Goal: Information Seeking & Learning: Check status

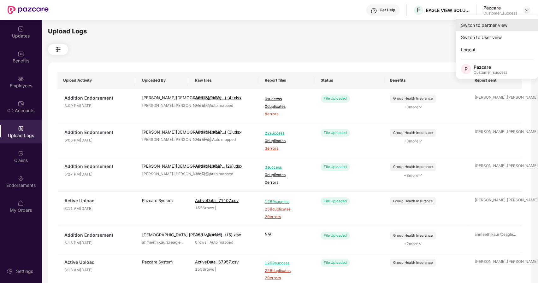
click at [504, 24] on div "Switch to partner view" at bounding box center [497, 25] width 82 height 12
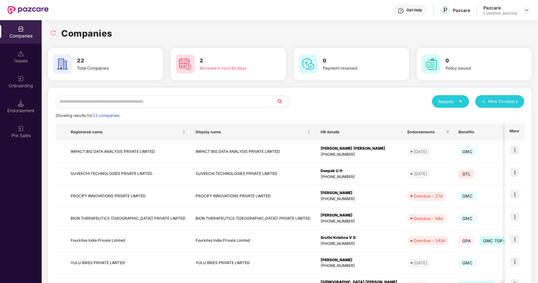
click at [131, 102] on input "text" at bounding box center [166, 101] width 221 height 13
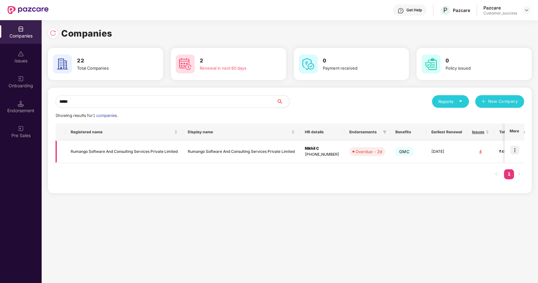
type input "*****"
click at [513, 146] on img at bounding box center [514, 150] width 9 height 9
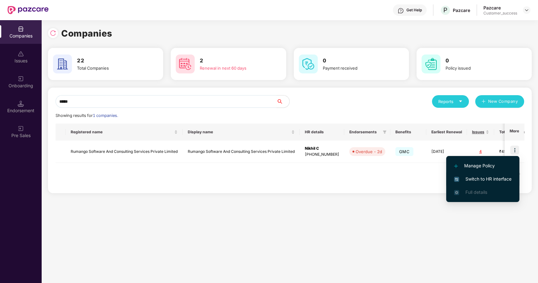
click at [469, 178] on span "Switch to HR interface" at bounding box center [482, 179] width 57 height 7
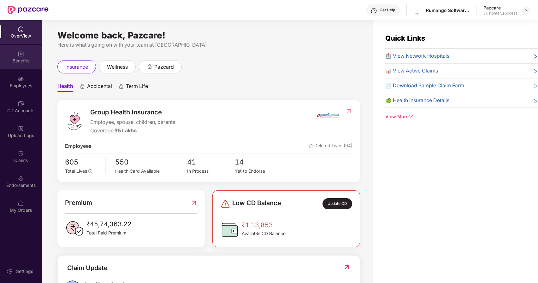
click at [15, 54] on div "Benefits" at bounding box center [21, 57] width 42 height 24
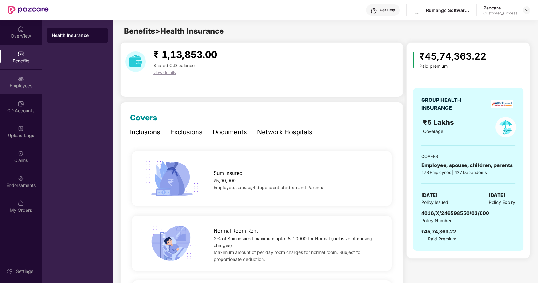
click at [30, 77] on div "Employees" at bounding box center [21, 82] width 42 height 24
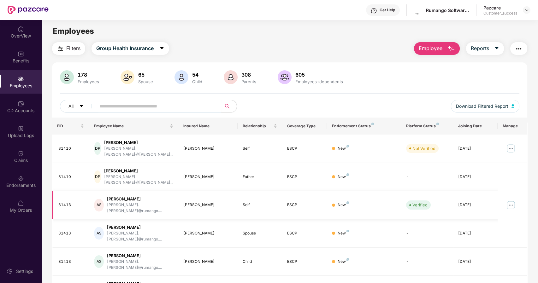
click at [507, 200] on img at bounding box center [511, 205] width 10 height 10
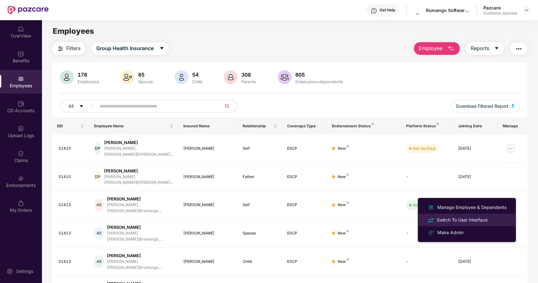
click at [456, 216] on li "Switch To User Interface" at bounding box center [467, 220] width 98 height 13
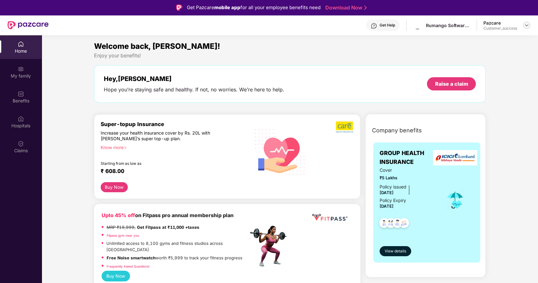
click at [525, 23] on img at bounding box center [526, 25] width 5 height 5
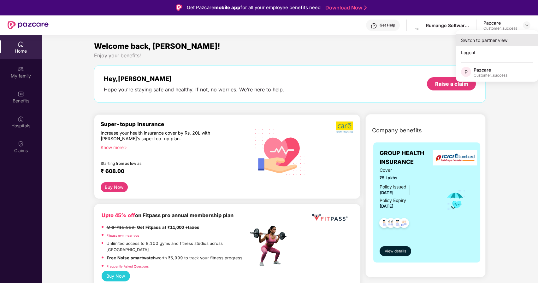
click at [485, 39] on div "Switch to partner view" at bounding box center [497, 40] width 82 height 12
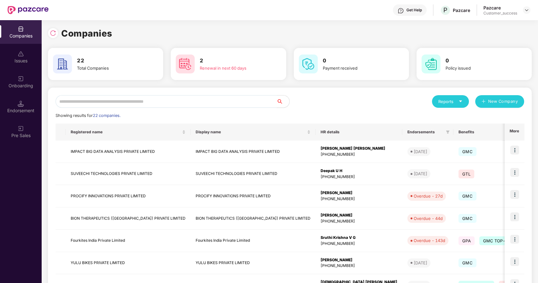
click at [159, 104] on input "text" at bounding box center [166, 101] width 221 height 13
click at [113, 100] on input "text" at bounding box center [166, 101] width 221 height 13
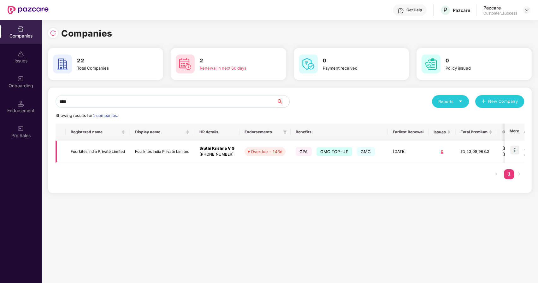
type input "****"
click at [109, 153] on td "Fourkites India Private Limited" at bounding box center [98, 152] width 64 height 22
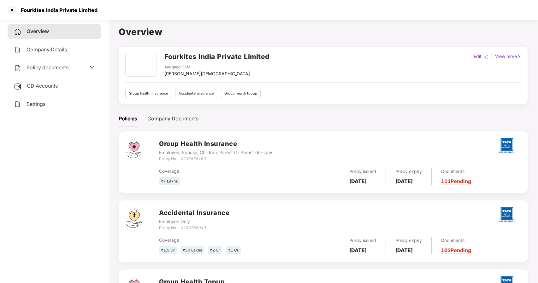
click at [42, 69] on span "Policy documents" at bounding box center [47, 67] width 42 height 6
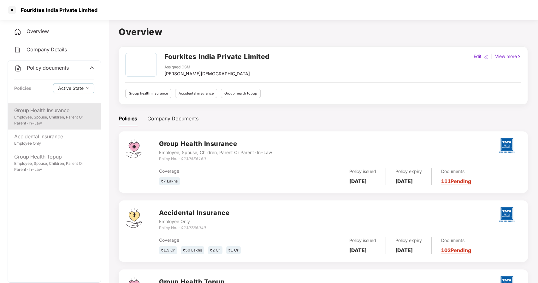
click at [44, 120] on div "Employee, Spouse, Children, Parent Or Parent-In-Law" at bounding box center [54, 120] width 80 height 12
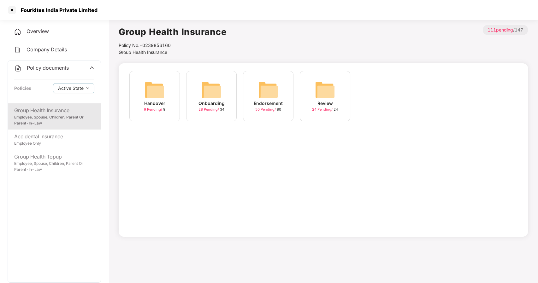
click at [268, 91] on img at bounding box center [268, 90] width 20 height 20
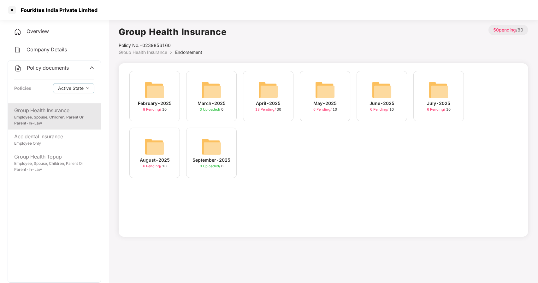
click at [155, 146] on img at bounding box center [154, 147] width 20 height 20
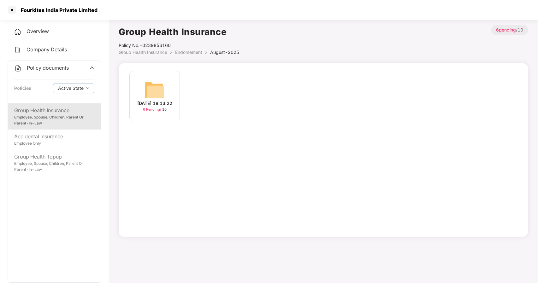
click at [161, 107] on div "20-Aug-2025 18:13:22" at bounding box center [154, 103] width 35 height 7
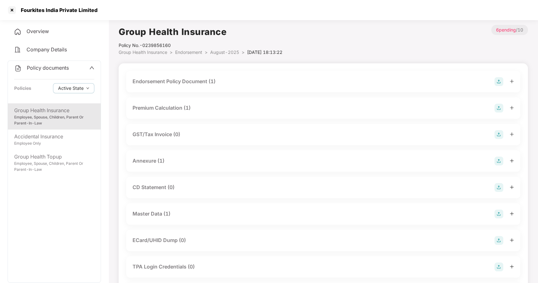
click at [156, 214] on div "Master Data (1)" at bounding box center [151, 214] width 38 height 8
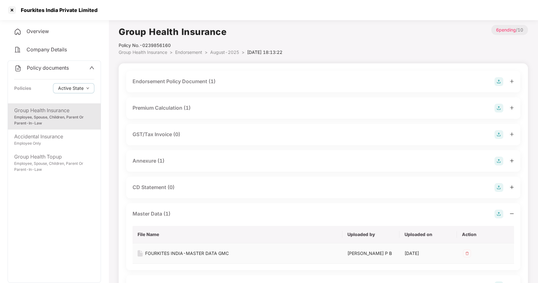
click at [163, 253] on div "FOURKITES INDIA-MASTER DATA GMC" at bounding box center [187, 253] width 84 height 7
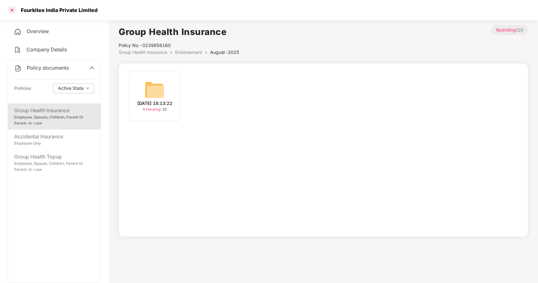
click at [12, 11] on div at bounding box center [12, 10] width 10 height 10
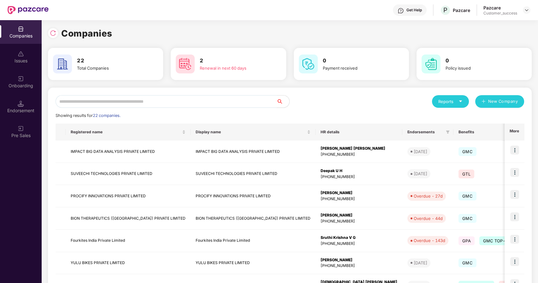
click at [144, 105] on input "text" at bounding box center [166, 101] width 221 height 13
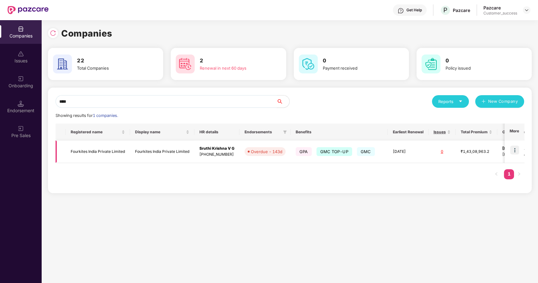
type input "****"
click at [512, 150] on img at bounding box center [514, 150] width 9 height 9
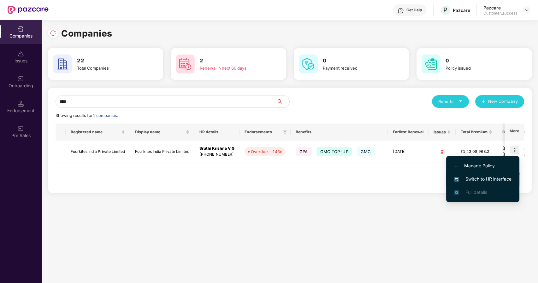
click at [489, 174] on li "Switch to HR interface" at bounding box center [482, 179] width 73 height 13
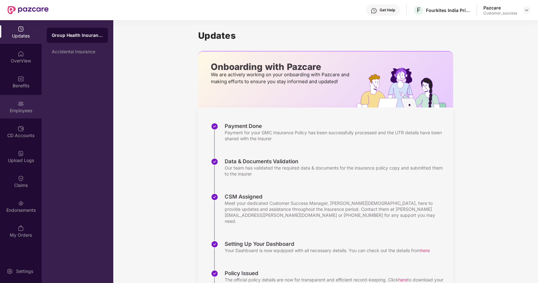
click at [23, 103] on img at bounding box center [21, 104] width 6 height 6
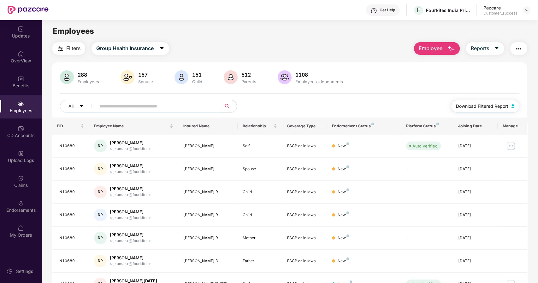
click at [482, 106] on span "Download Filtered Report" at bounding box center [482, 106] width 52 height 7
click at [527, 12] on img at bounding box center [526, 10] width 5 height 5
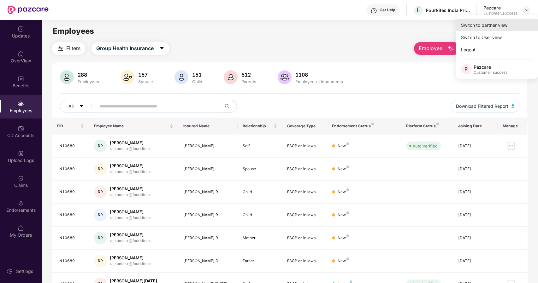
click at [487, 29] on div "Switch to partner view" at bounding box center [497, 25] width 82 height 12
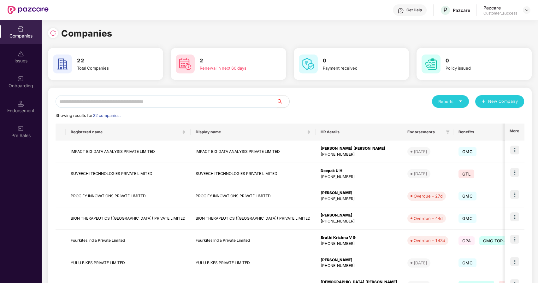
click at [196, 103] on input "text" at bounding box center [166, 101] width 221 height 13
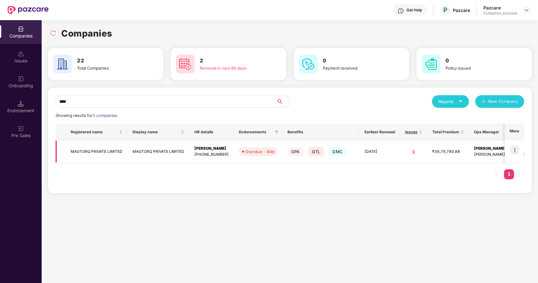
type input "****"
click at [135, 149] on td "MAGTORQ PRIVATE LIMITED" at bounding box center [158, 152] width 62 height 22
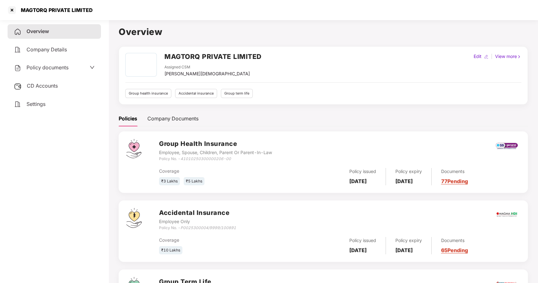
click at [48, 67] on span "Policy documents" at bounding box center [47, 67] width 42 height 6
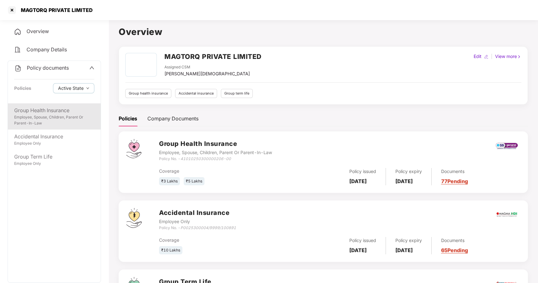
click at [50, 118] on div "Employee, Spouse, Children, Parent Or Parent-In-Law" at bounding box center [54, 120] width 80 height 12
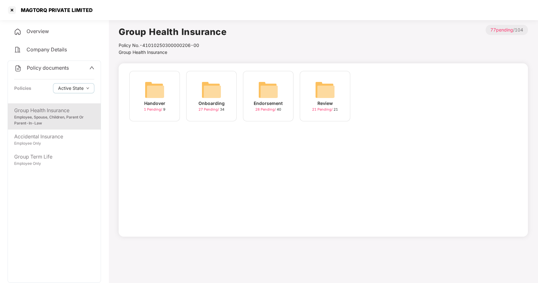
click at [267, 91] on img at bounding box center [268, 90] width 20 height 20
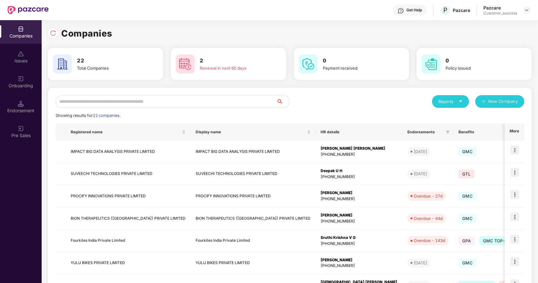
click at [154, 101] on input "text" at bounding box center [166, 101] width 221 height 13
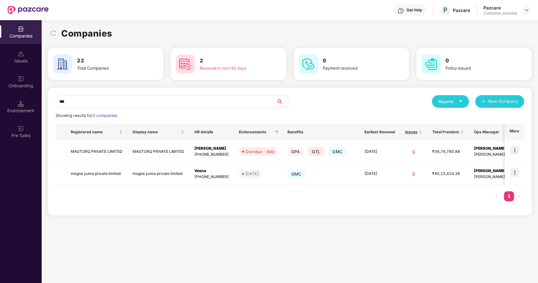
type input "***"
click at [516, 148] on img at bounding box center [514, 150] width 9 height 9
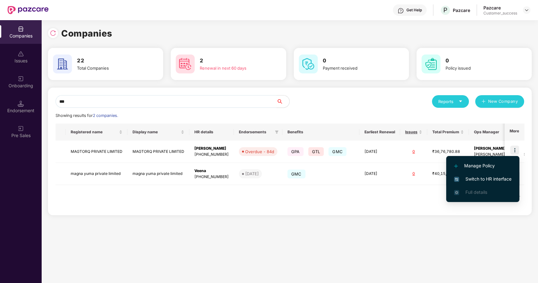
click at [473, 181] on span "Switch to HR interface" at bounding box center [482, 179] width 57 height 7
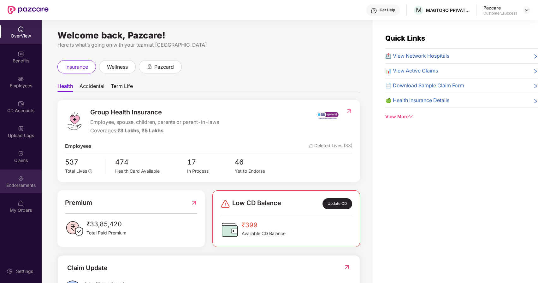
click at [18, 173] on div "Endorsements" at bounding box center [21, 182] width 42 height 24
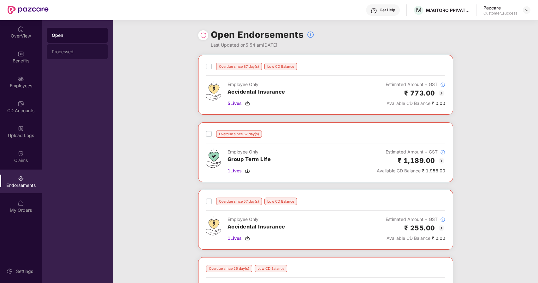
click at [65, 52] on div "Processed" at bounding box center [77, 51] width 51 height 5
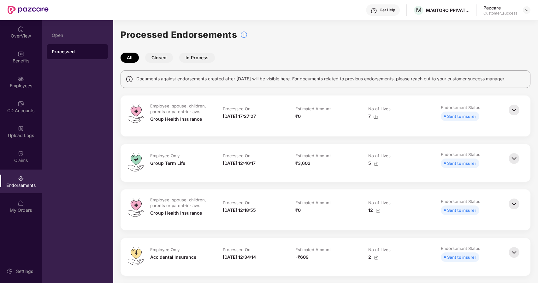
click at [156, 58] on button "Closed" at bounding box center [159, 58] width 28 height 10
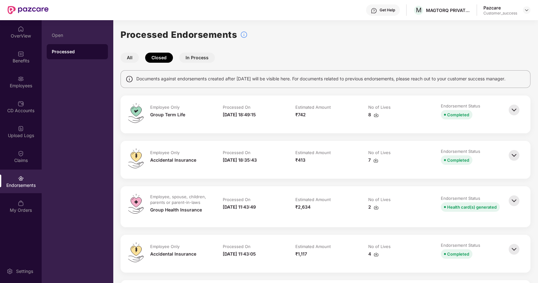
click at [194, 55] on button "In Process" at bounding box center [197, 58] width 36 height 10
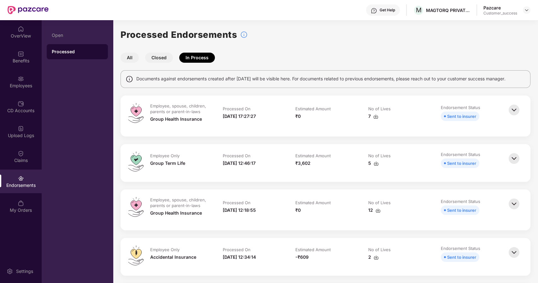
click at [512, 108] on img at bounding box center [514, 110] width 14 height 14
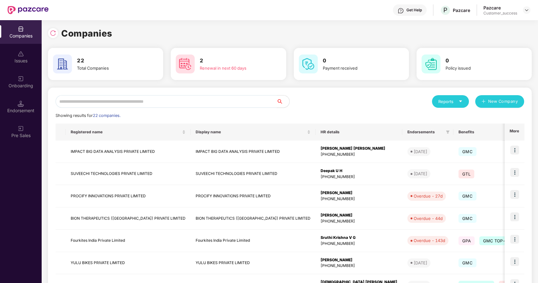
click at [104, 98] on input "text" at bounding box center [166, 101] width 221 height 13
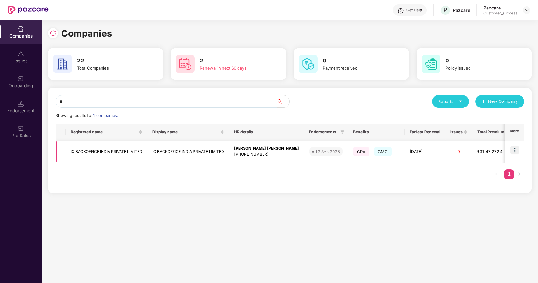
type input "**"
click at [515, 147] on img at bounding box center [514, 150] width 9 height 9
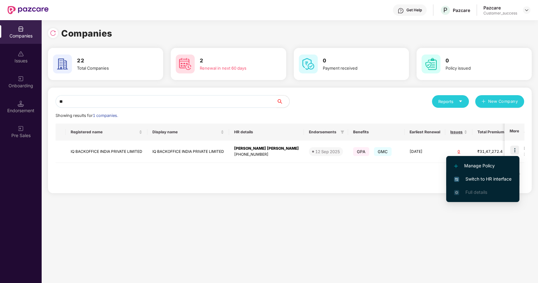
click at [471, 178] on span "Switch to HR interface" at bounding box center [482, 179] width 57 height 7
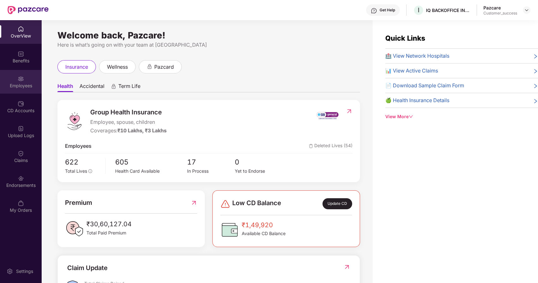
click at [24, 79] on div "Employees" at bounding box center [21, 82] width 42 height 24
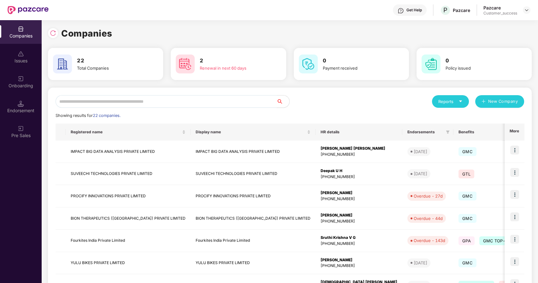
click at [195, 99] on input "text" at bounding box center [166, 101] width 221 height 13
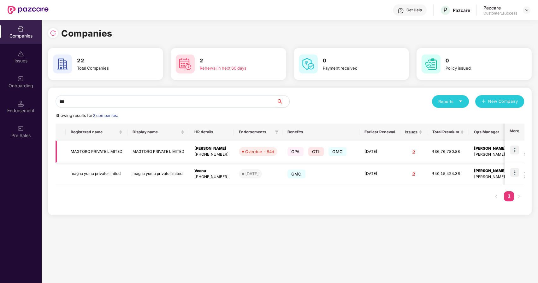
type input "***"
click at [514, 150] on img at bounding box center [514, 150] width 9 height 9
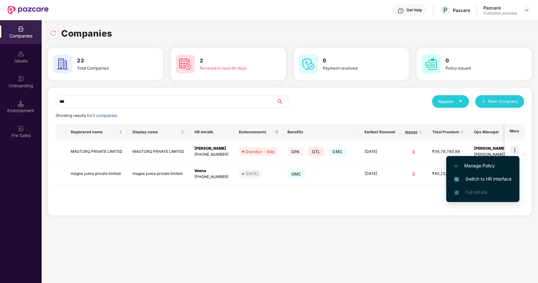
click at [467, 178] on span "Switch to HR interface" at bounding box center [482, 179] width 57 height 7
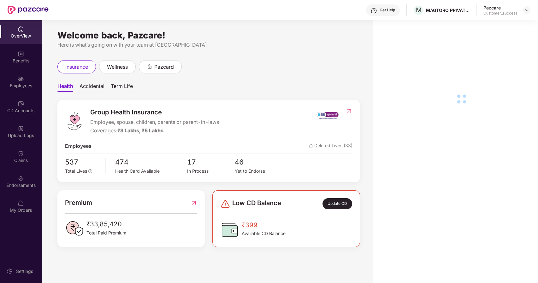
click at [23, 83] on div "Employees" at bounding box center [21, 86] width 42 height 6
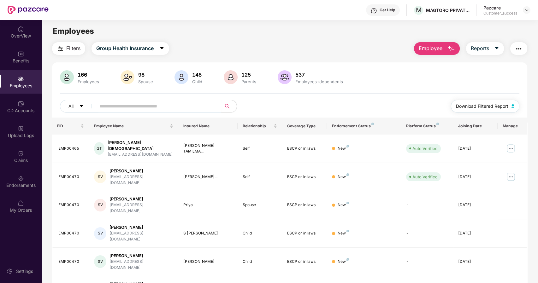
click at [494, 109] on span "Download Filtered Report" at bounding box center [482, 106] width 52 height 7
click at [527, 11] on img at bounding box center [526, 10] width 5 height 5
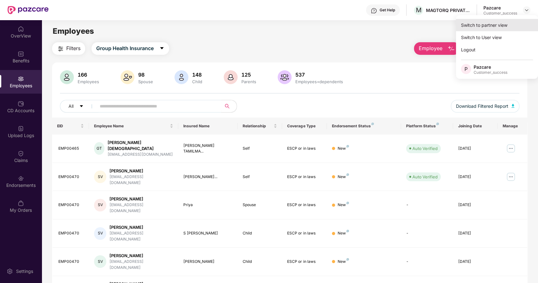
click at [484, 26] on div "Switch to partner view" at bounding box center [497, 25] width 82 height 12
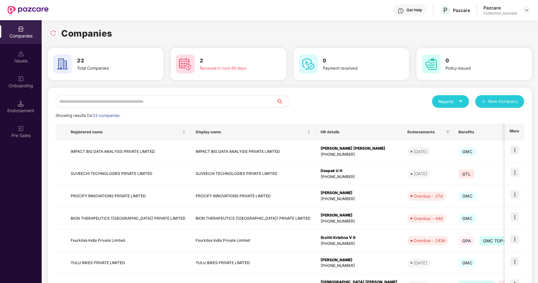
click at [187, 100] on input "text" at bounding box center [166, 101] width 221 height 13
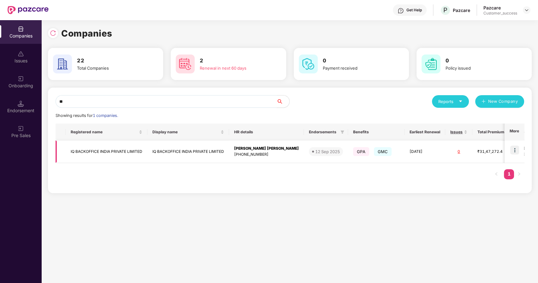
type input "**"
click at [106, 148] on td "IQ BACKOFFICE INDIA PRIVATE LIMITED" at bounding box center [107, 152] width 82 height 22
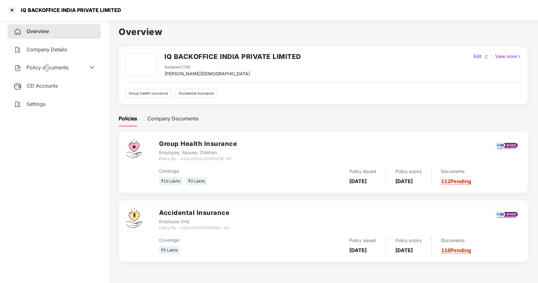
click at [46, 63] on div "Policy documents" at bounding box center [54, 68] width 93 height 15
click at [44, 64] on span "Policy documents" at bounding box center [47, 67] width 42 height 6
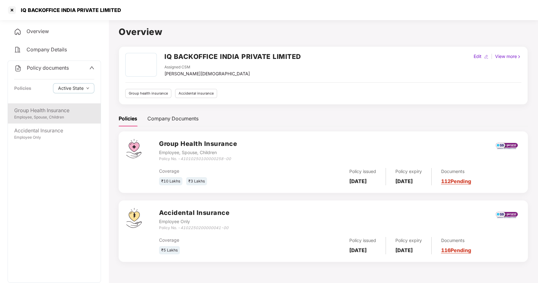
click at [30, 111] on div "Group Health Insurance" at bounding box center [54, 111] width 80 height 8
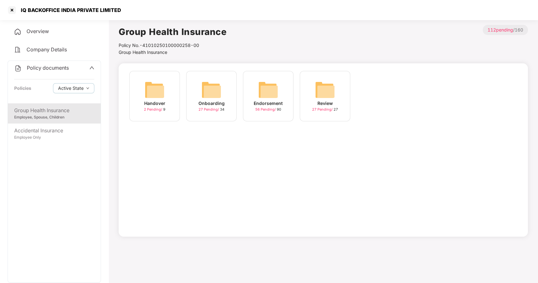
click at [266, 97] on img at bounding box center [268, 90] width 20 height 20
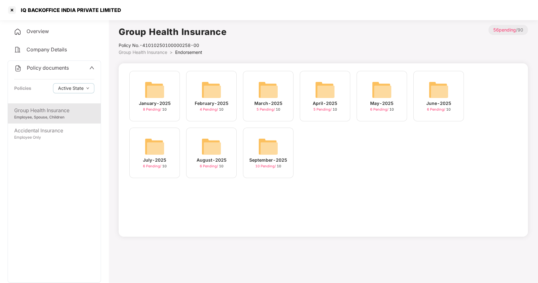
click at [214, 154] on img at bounding box center [211, 147] width 20 height 20
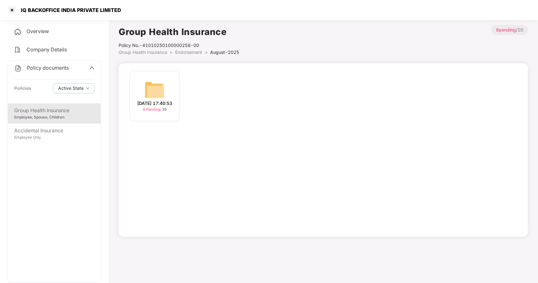
click at [164, 112] on div "6 Pending / 10" at bounding box center [155, 109] width 24 height 5
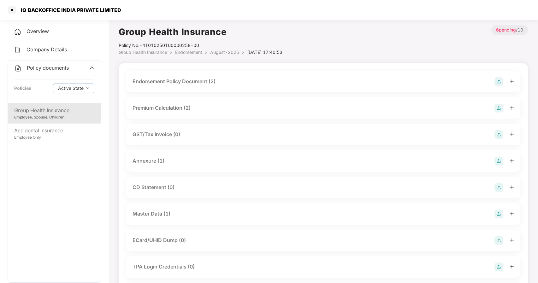
click at [159, 213] on div "Master Data (1)" at bounding box center [151, 214] width 38 height 8
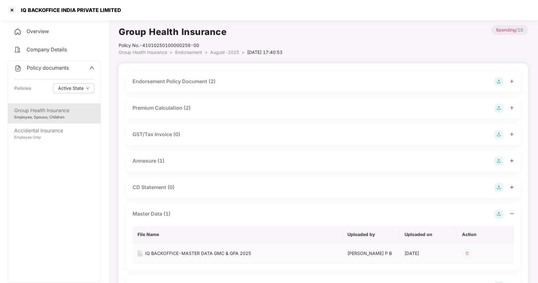
click at [183, 251] on div "IQ BACKOFFICE-MASTER DATA GMC & GPA 2025" at bounding box center [198, 253] width 106 height 7
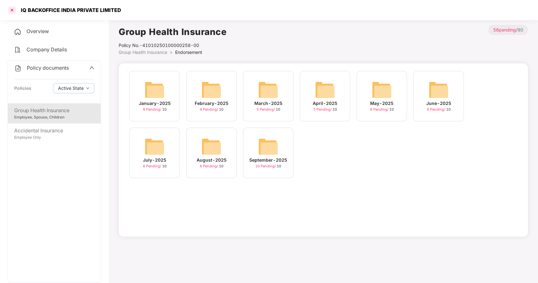
click at [11, 11] on div at bounding box center [12, 10] width 10 height 10
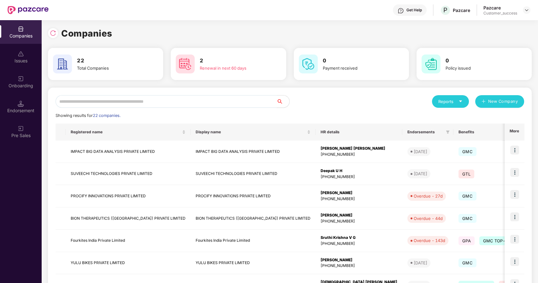
click at [139, 100] on input "text" at bounding box center [166, 101] width 221 height 13
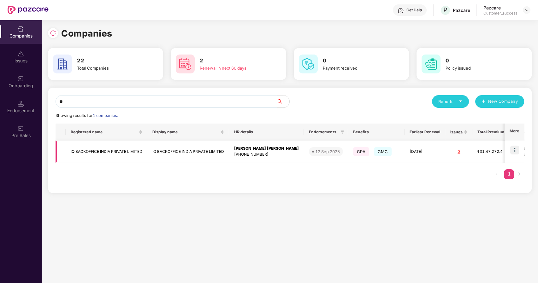
type input "**"
click at [515, 149] on img at bounding box center [514, 150] width 9 height 9
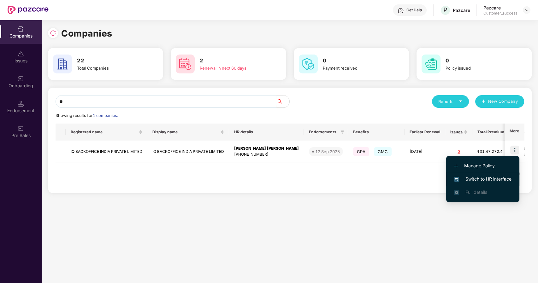
click at [481, 177] on span "Switch to HR interface" at bounding box center [482, 179] width 57 height 7
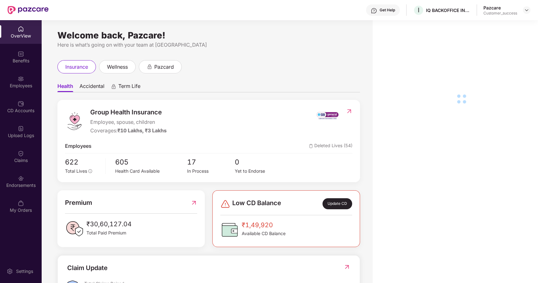
click at [15, 132] on div "Upload Logs" at bounding box center [21, 132] width 42 height 24
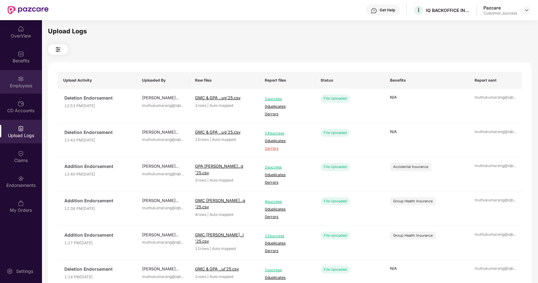
click at [20, 83] on div "Employees" at bounding box center [21, 86] width 42 height 6
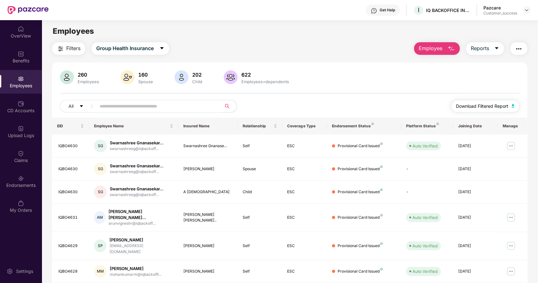
click at [472, 104] on span "Download Filtered Report" at bounding box center [482, 106] width 52 height 7
click at [525, 8] on img at bounding box center [526, 10] width 5 height 5
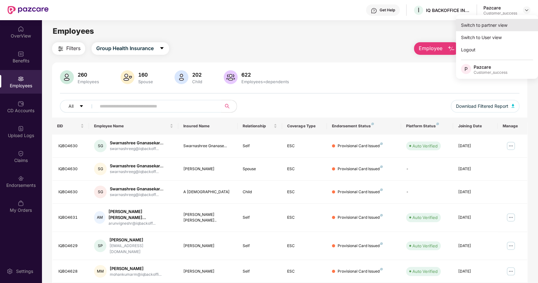
click at [482, 23] on div "Switch to partner view" at bounding box center [497, 25] width 82 height 12
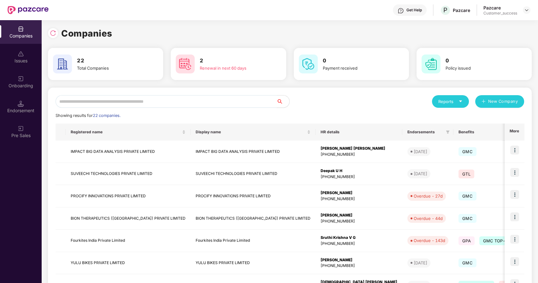
click at [142, 101] on input "text" at bounding box center [166, 101] width 221 height 13
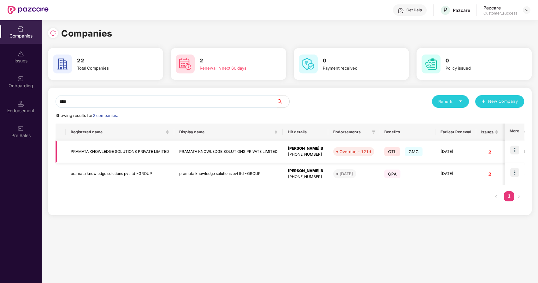
type input "****"
click at [517, 147] on img at bounding box center [514, 150] width 9 height 9
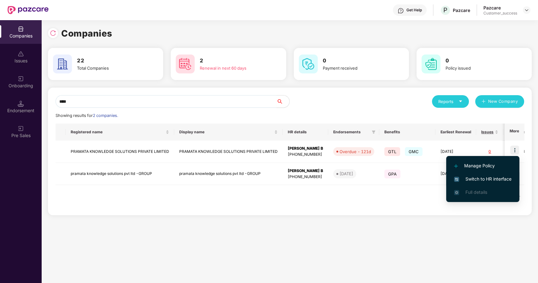
click at [469, 176] on span "Switch to HR interface" at bounding box center [482, 179] width 57 height 7
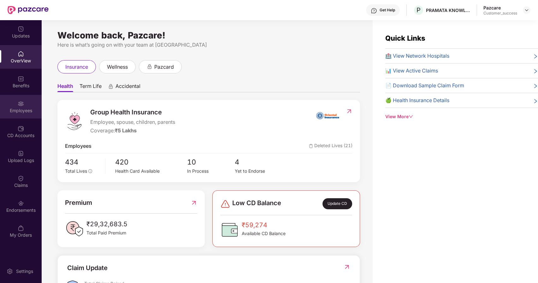
click at [22, 112] on div "Employees" at bounding box center [21, 111] width 42 height 6
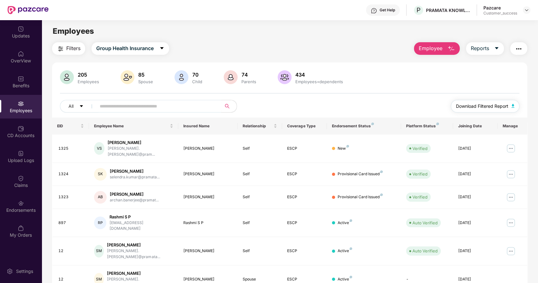
click at [493, 103] on span "Download Filtered Report" at bounding box center [482, 106] width 52 height 7
click at [22, 129] on img at bounding box center [21, 129] width 6 height 6
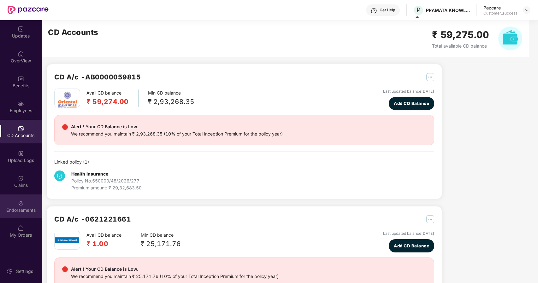
click at [21, 203] on img at bounding box center [21, 203] width 6 height 6
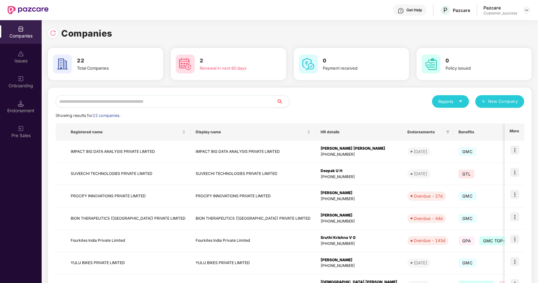
click at [127, 103] on input "text" at bounding box center [166, 101] width 221 height 13
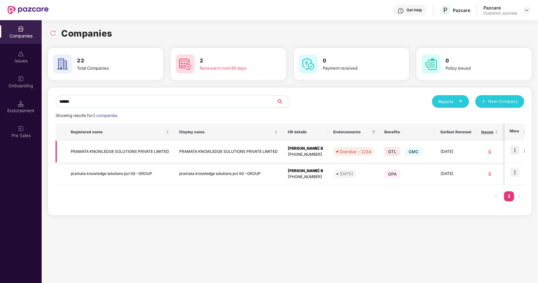
type input "******"
click at [188, 149] on td "PRAMATA KNOWLEDGE SOLUTIONS PRIVATE LIMITED" at bounding box center [228, 152] width 108 height 22
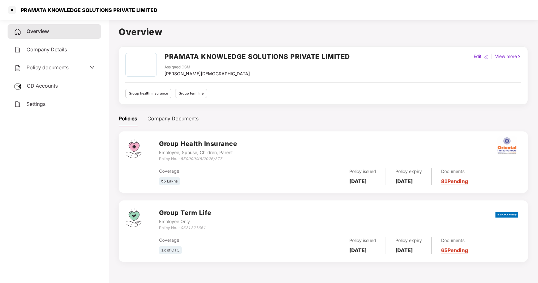
click at [49, 65] on span "Policy documents" at bounding box center [47, 67] width 42 height 6
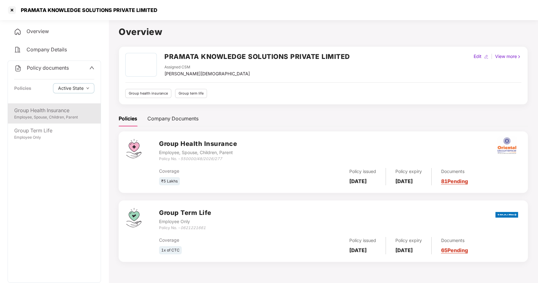
click at [50, 114] on div "Group Health Insurance" at bounding box center [54, 111] width 80 height 8
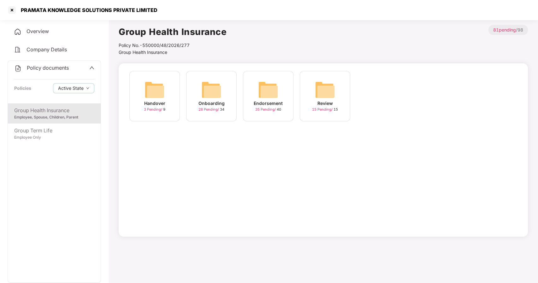
click at [275, 94] on img at bounding box center [268, 90] width 20 height 20
click at [333, 95] on img at bounding box center [325, 90] width 20 height 20
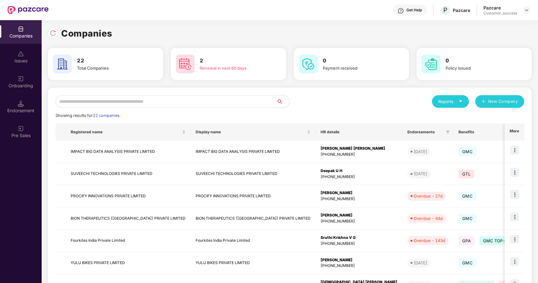
click at [226, 99] on input "text" at bounding box center [166, 101] width 221 height 13
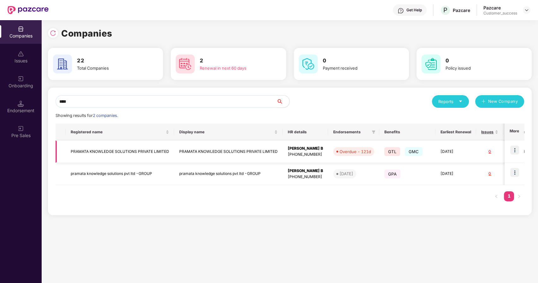
type input "****"
click at [513, 146] on img at bounding box center [514, 150] width 9 height 9
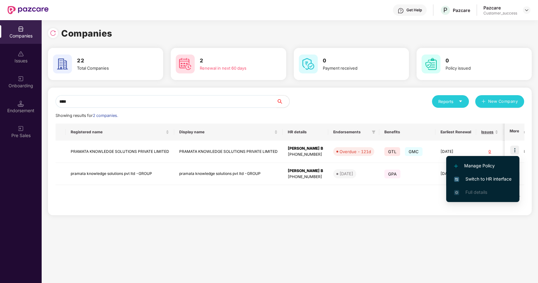
click at [486, 177] on span "Switch to HR interface" at bounding box center [482, 179] width 57 height 7
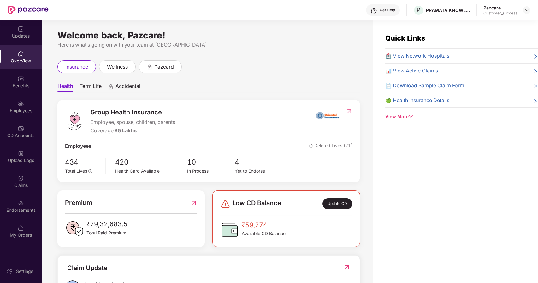
click at [22, 110] on div "Employees" at bounding box center [21, 111] width 42 height 6
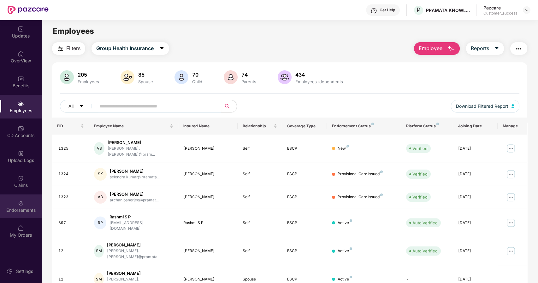
click at [15, 199] on div "Endorsements" at bounding box center [21, 207] width 42 height 24
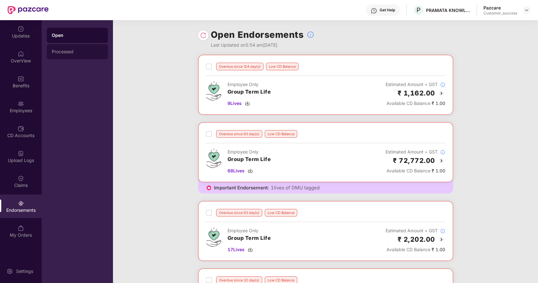
click at [75, 48] on div "Processed" at bounding box center [77, 51] width 61 height 15
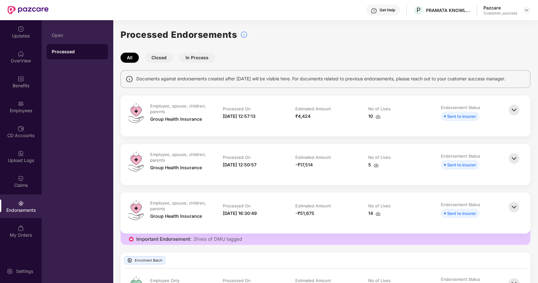
click at [159, 59] on button "Closed" at bounding box center [159, 58] width 28 height 10
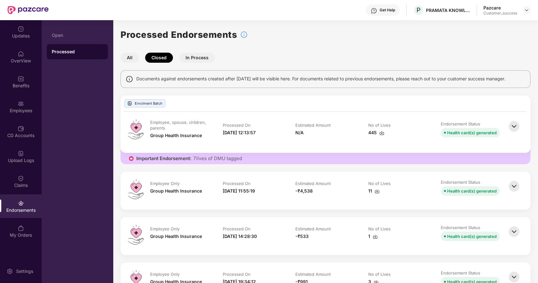
click at [131, 59] on button "All" at bounding box center [129, 58] width 18 height 10
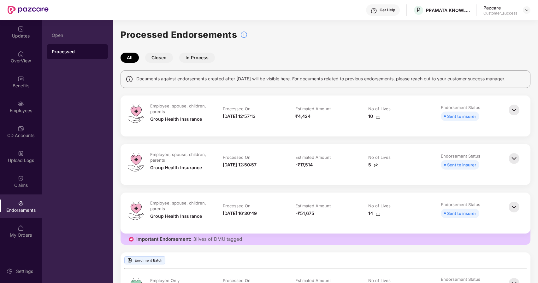
click at [513, 109] on img at bounding box center [514, 110] width 14 height 14
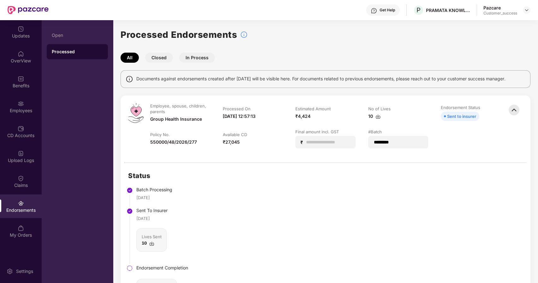
click at [526, 6] on div "Pazcare Customer_success" at bounding box center [506, 10] width 47 height 11
click at [527, 12] on img at bounding box center [526, 10] width 5 height 5
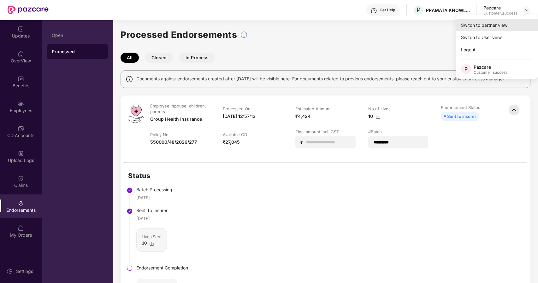
click at [485, 25] on div "Switch to partner view" at bounding box center [497, 25] width 82 height 12
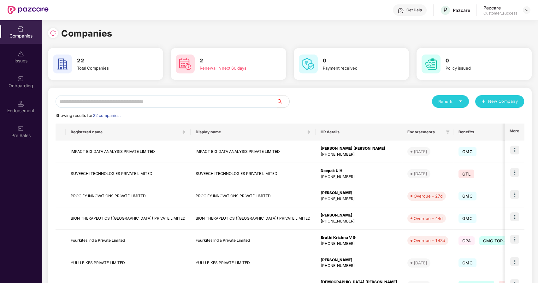
click at [131, 99] on input "text" at bounding box center [166, 101] width 221 height 13
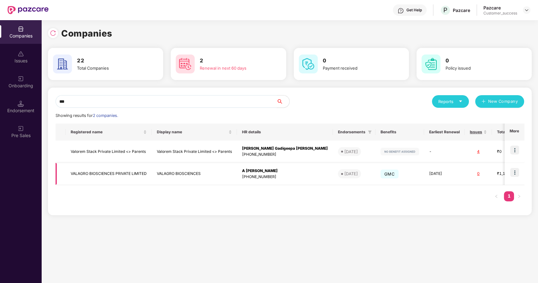
type input "***"
click at [120, 175] on td "VALAGRO BIOSCIENCES PRIVATE LIMITED" at bounding box center [109, 174] width 86 height 22
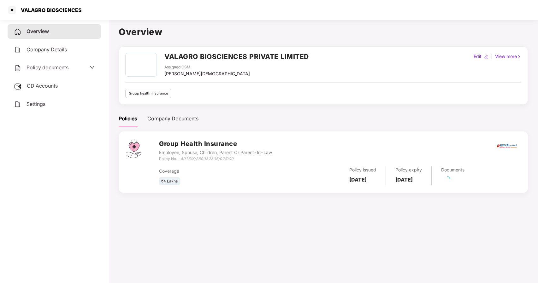
click at [51, 68] on span "Policy documents" at bounding box center [47, 67] width 42 height 6
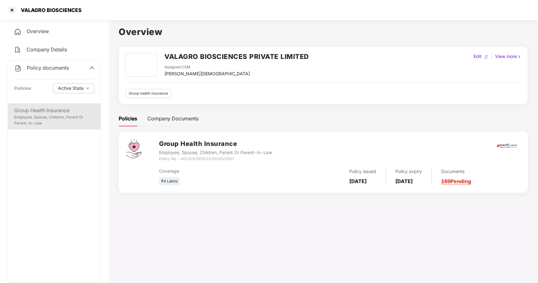
click at [44, 111] on div "Group Health Insurance" at bounding box center [54, 111] width 80 height 8
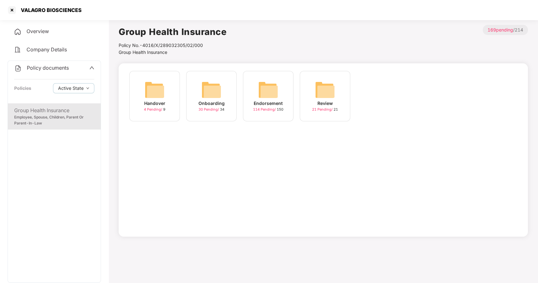
click at [273, 97] on img at bounding box center [268, 90] width 20 height 20
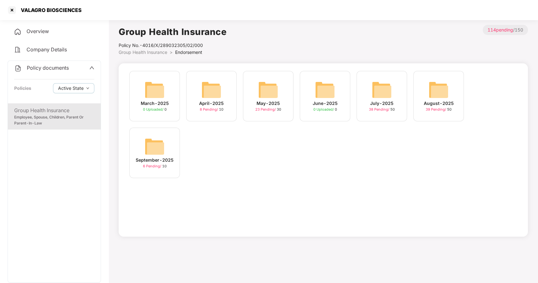
click at [156, 143] on img at bounding box center [154, 147] width 20 height 20
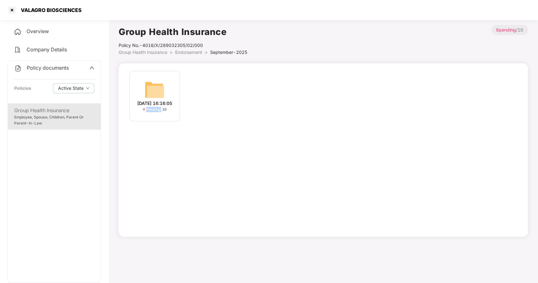
click at [156, 143] on div "08-Sep-2025 16:16:05 6 Pending / 10" at bounding box center [323, 149] width 409 height 173
click at [157, 96] on img at bounding box center [154, 90] width 20 height 20
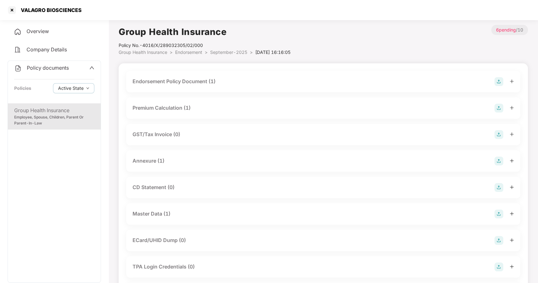
click at [157, 96] on div "Endorsement Policy Document (1) Premium Calculation (1) GST/Tax Invoice (0) Ann…" at bounding box center [323, 203] width 394 height 265
click at [144, 212] on div "Master Data (1)" at bounding box center [151, 214] width 38 height 8
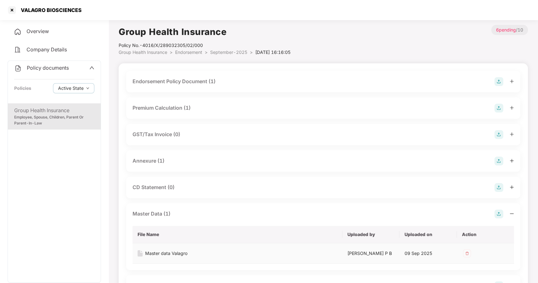
click at [171, 250] on div "Master data Valagro" at bounding box center [166, 253] width 42 height 7
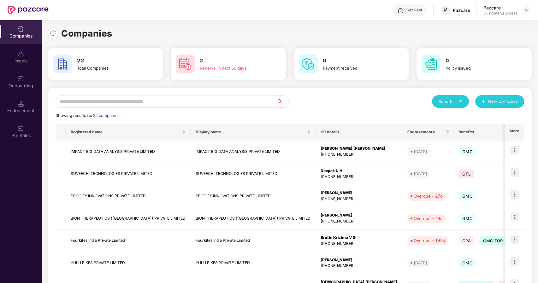
click at [80, 103] on input "text" at bounding box center [166, 101] width 221 height 13
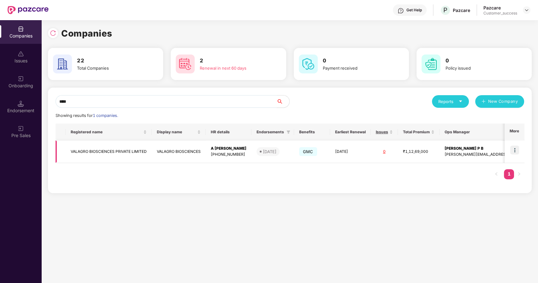
type input "****"
click at [513, 150] on img at bounding box center [514, 150] width 9 height 9
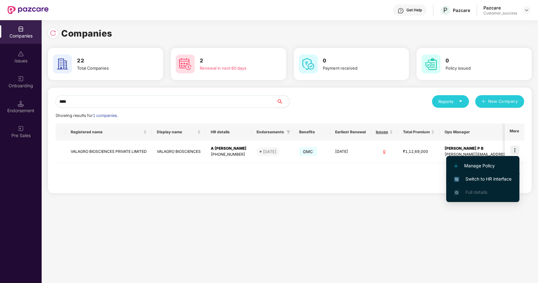
click at [487, 175] on li "Switch to HR interface" at bounding box center [482, 179] width 73 height 13
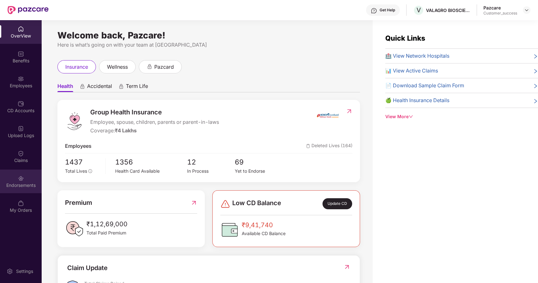
click at [22, 185] on div "Endorsements" at bounding box center [21, 185] width 42 height 6
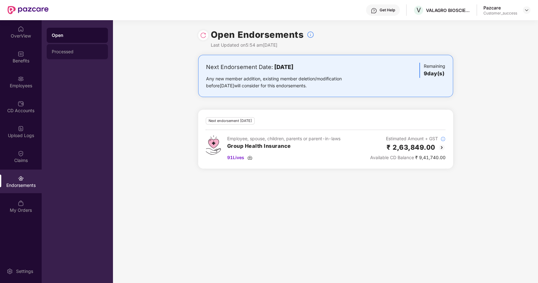
click at [72, 54] on div "Processed" at bounding box center [77, 51] width 51 height 5
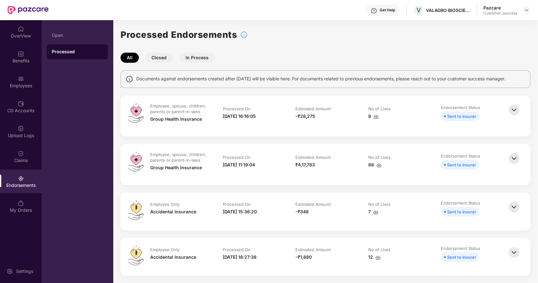
click at [160, 55] on button "Closed" at bounding box center [159, 58] width 28 height 10
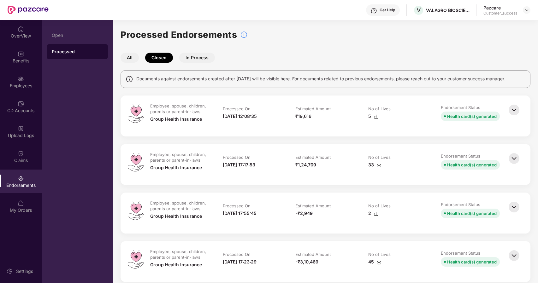
click at [515, 109] on img at bounding box center [514, 110] width 14 height 14
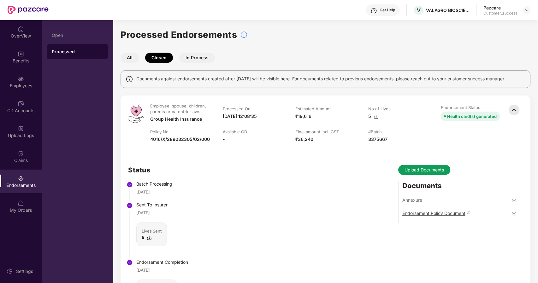
click at [432, 213] on div "Endorsement Policy Document" at bounding box center [433, 213] width 63 height 6
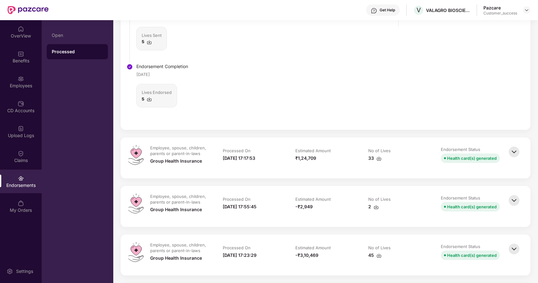
scroll to position [197, 0]
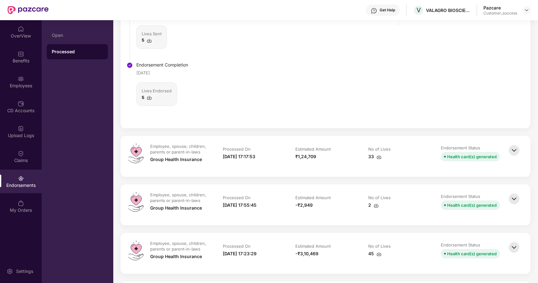
click at [513, 149] on img at bounding box center [514, 151] width 14 height 14
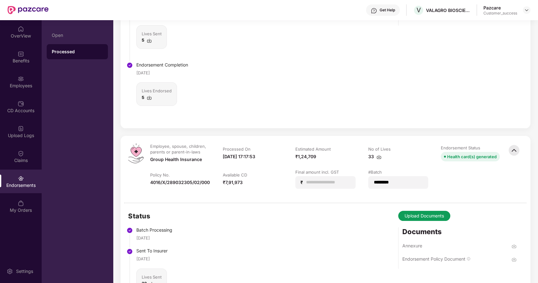
click at [417, 258] on div "Endorsement Policy Document" at bounding box center [433, 259] width 63 height 6
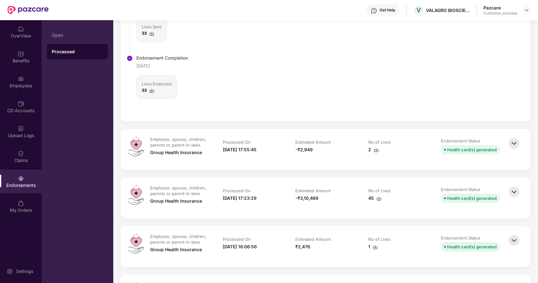
scroll to position [403, 0]
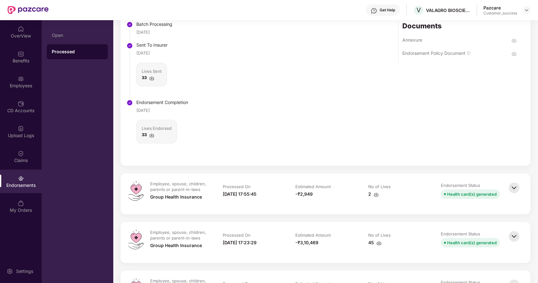
click at [515, 185] on img at bounding box center [514, 188] width 14 height 14
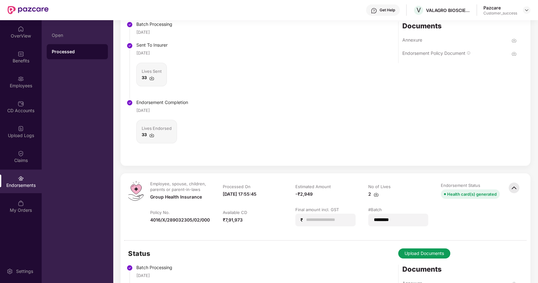
scroll to position [477, 0]
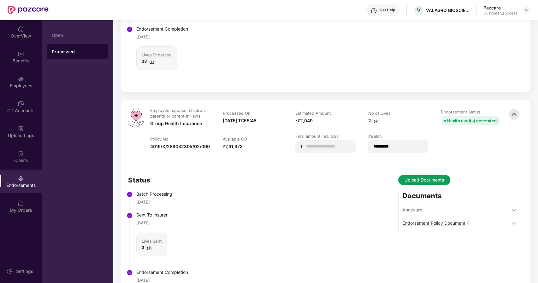
click at [421, 225] on div "Endorsement Policy Document" at bounding box center [433, 223] width 63 height 6
click at [311, 231] on div "Status Batch Processing 26 Aug 2025 Sent To Insurer 26 Aug 2025 Lives Sent 2 En…" at bounding box center [325, 251] width 410 height 168
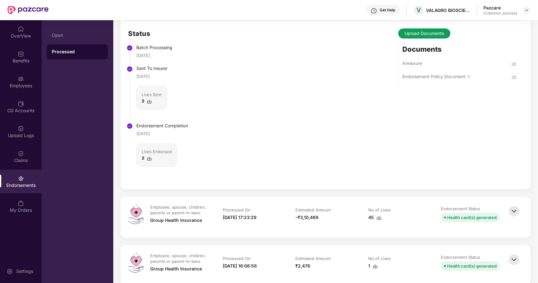
scroll to position [650, 0]
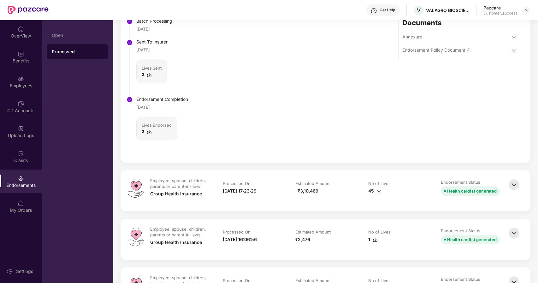
click at [512, 182] on img at bounding box center [514, 185] width 14 height 14
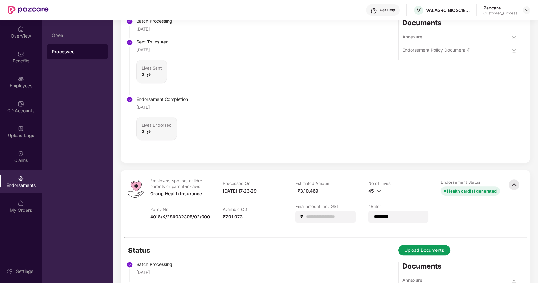
scroll to position [707, 0]
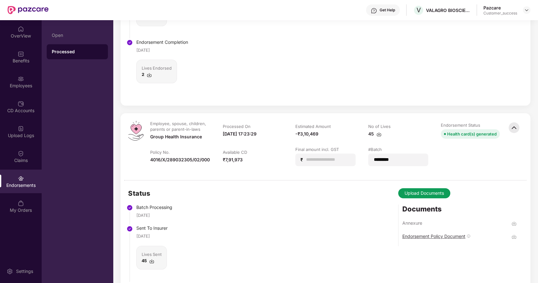
click at [430, 233] on div "Endorsement Policy Document" at bounding box center [433, 236] width 63 height 6
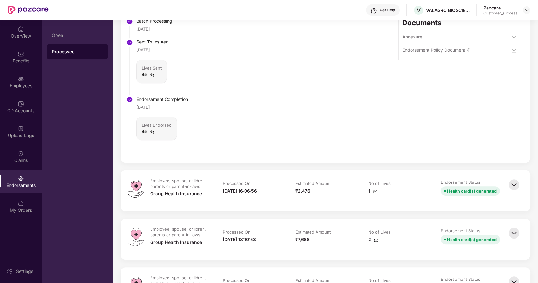
scroll to position [899, 0]
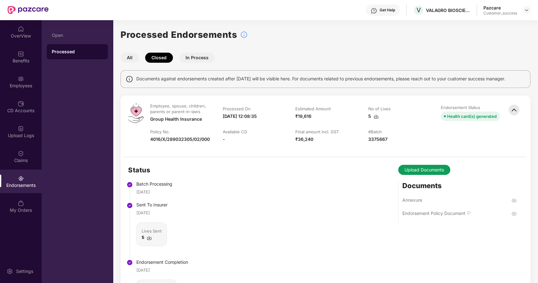
scroll to position [926, 0]
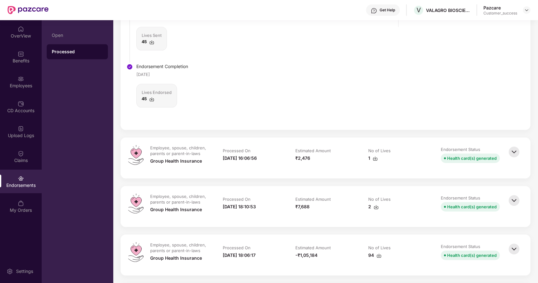
click at [513, 149] on img at bounding box center [514, 152] width 14 height 14
